Goal: Information Seeking & Learning: Learn about a topic

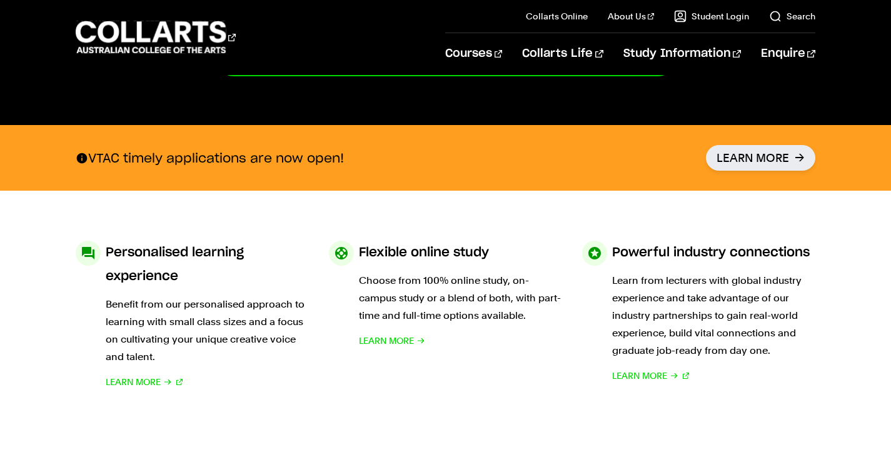
scroll to position [500, 0]
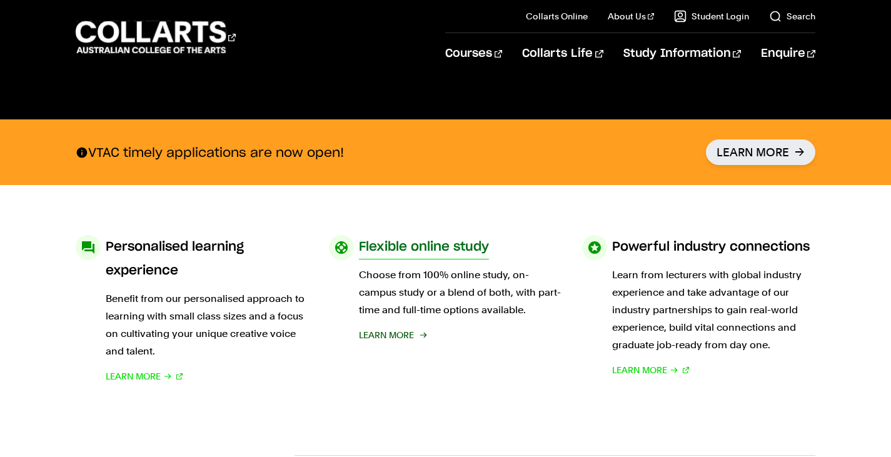
click at [385, 335] on span "Learn More" at bounding box center [386, 336] width 55 height 18
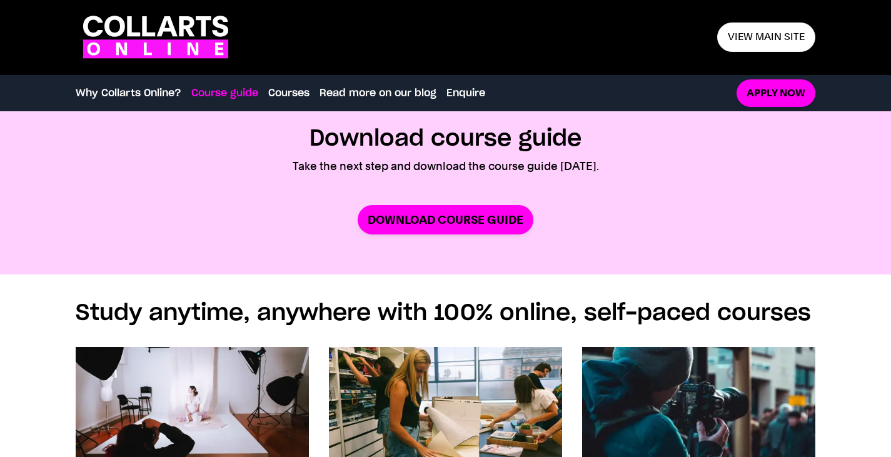
scroll to position [626, 0]
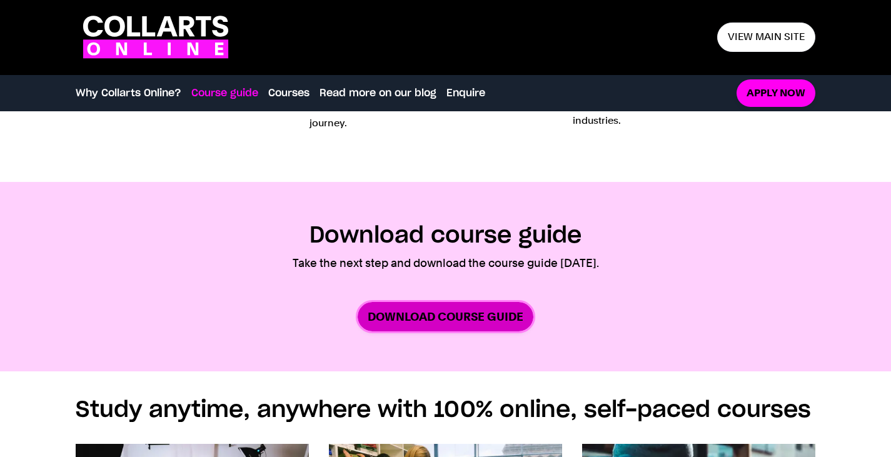
click at [385, 330] on link "Download Course Guide" at bounding box center [446, 316] width 176 height 29
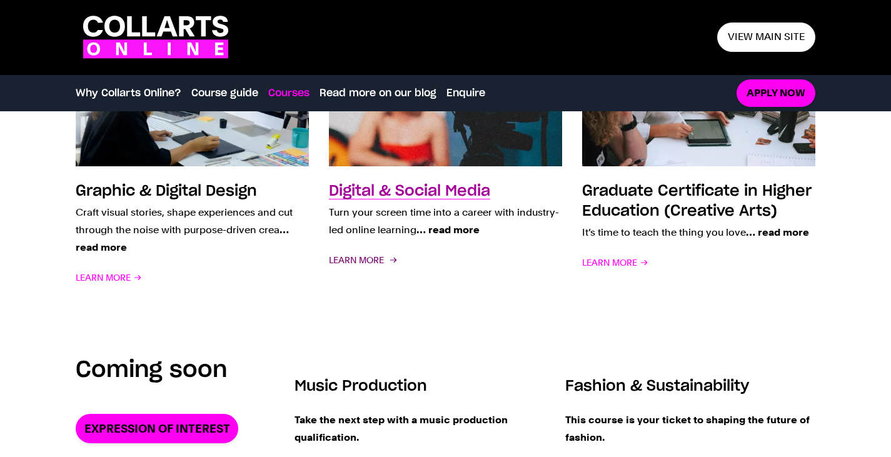
scroll to position [1189, 0]
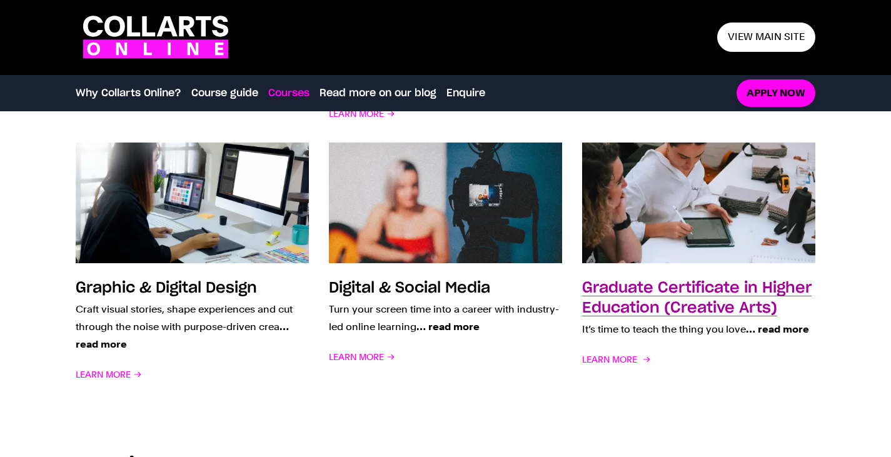
click at [741, 309] on h3 "Graduate Certificate in Higher Education (Creative Arts)" at bounding box center [697, 298] width 230 height 35
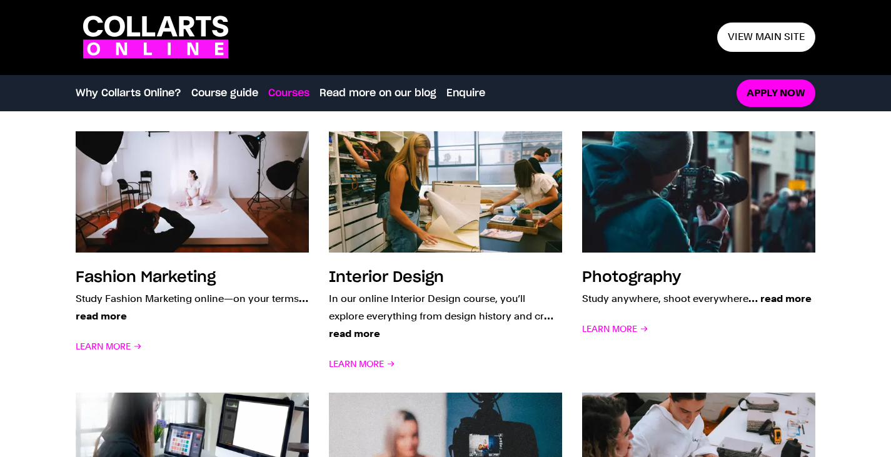
scroll to position [938, 0]
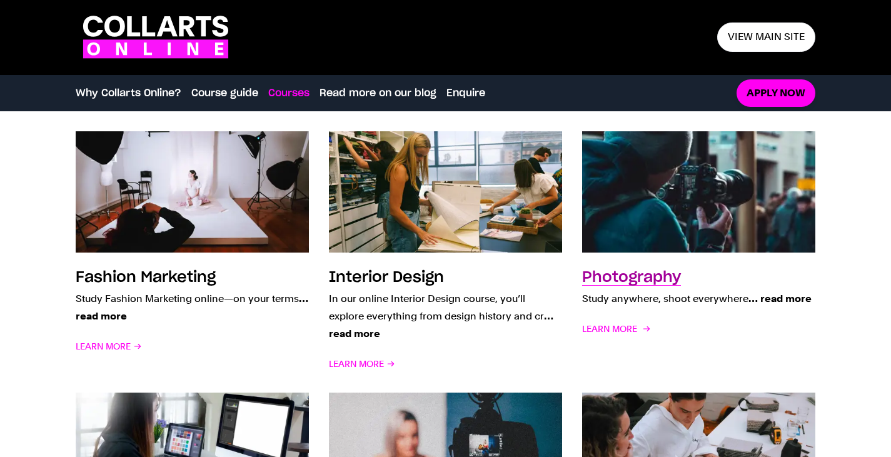
click at [784, 297] on span "… read more" at bounding box center [780, 299] width 63 height 12
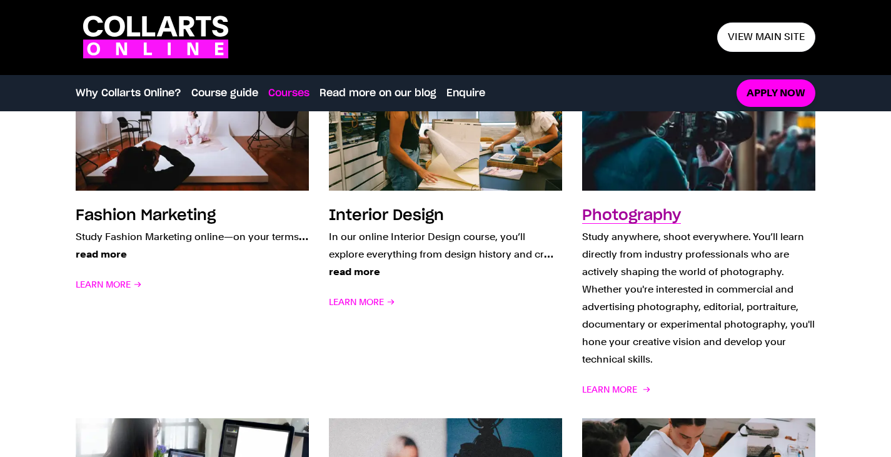
scroll to position [1001, 0]
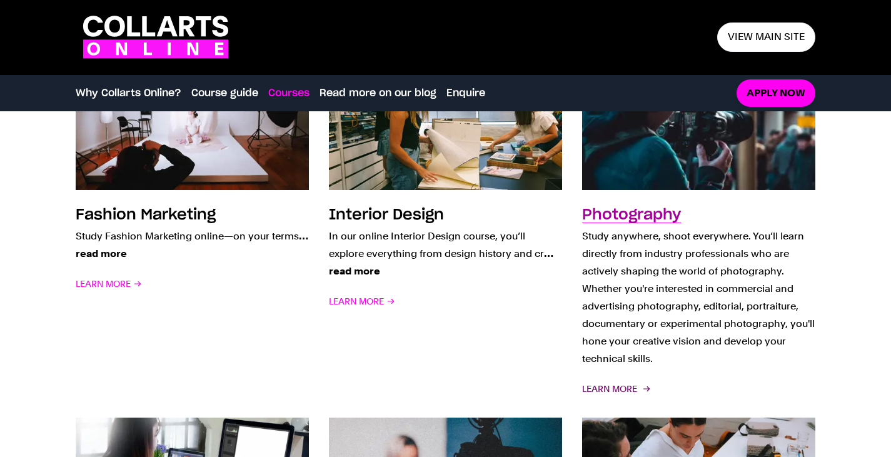
click at [633, 389] on span "Learn More" at bounding box center [615, 389] width 66 height 18
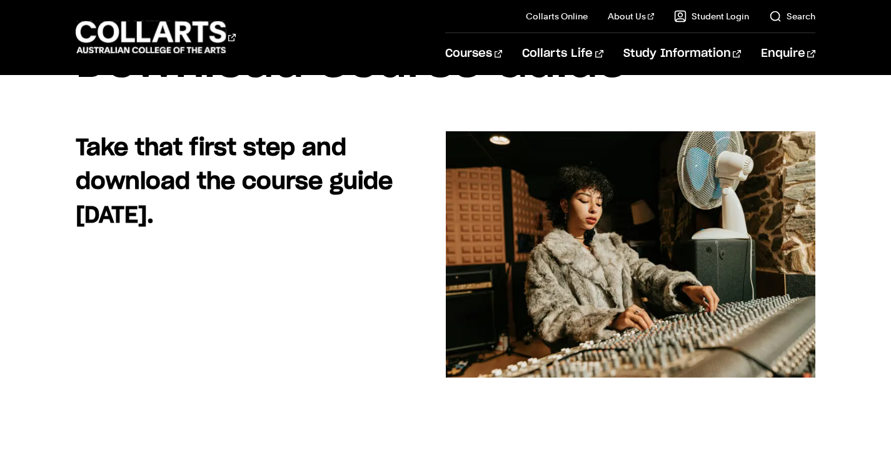
scroll to position [63, 0]
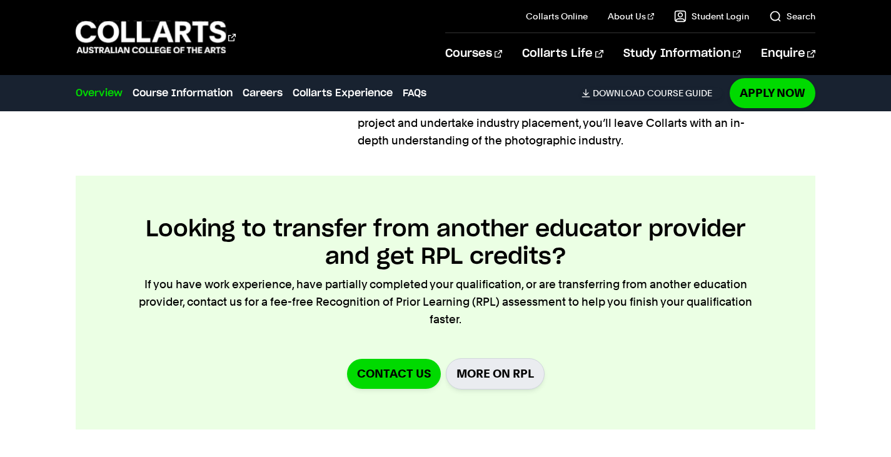
scroll to position [1126, 0]
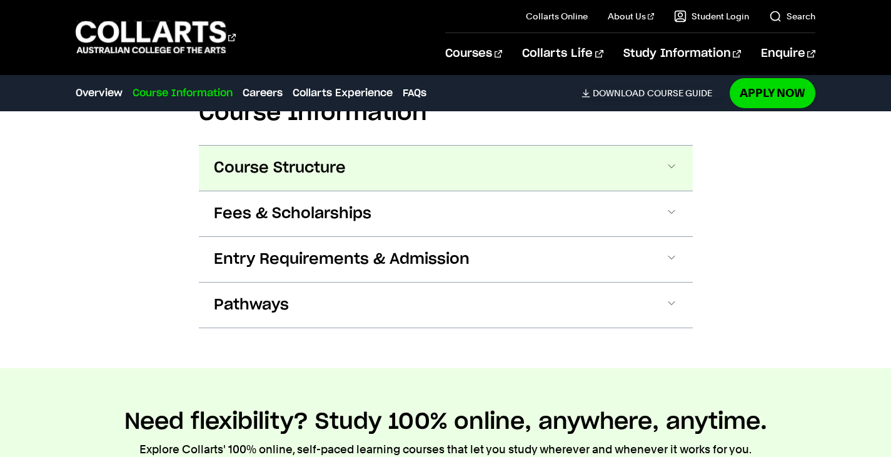
click at [277, 183] on button "Course Structure" at bounding box center [446, 168] width 494 height 45
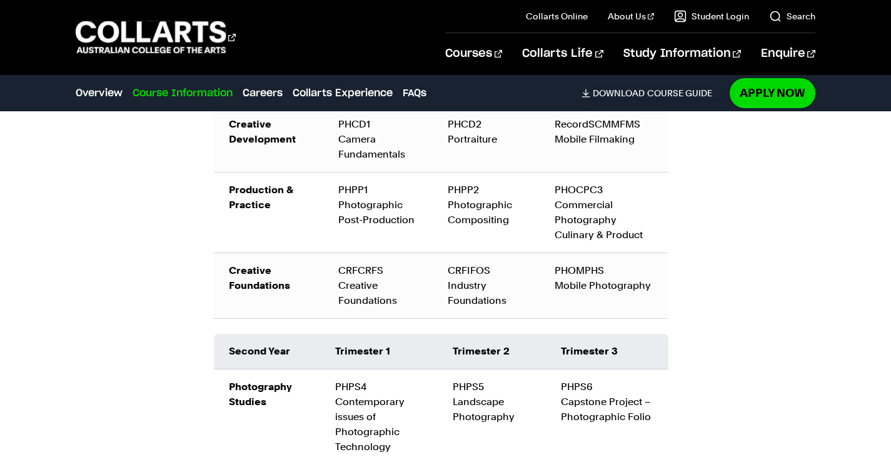
scroll to position [1847, 0]
